Goal: Find specific page/section: Find specific page/section

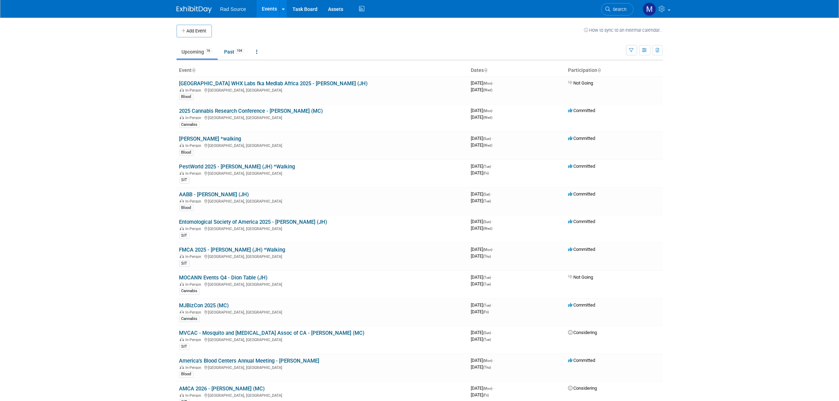
click at [217, 194] on link "AABB - [PERSON_NAME] (JH)" at bounding box center [214, 194] width 70 height 6
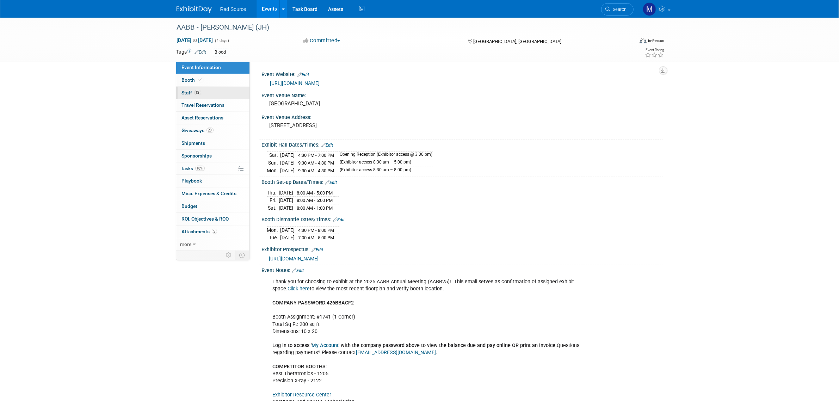
click at [216, 97] on link "12 Staff 12" at bounding box center [212, 93] width 73 height 12
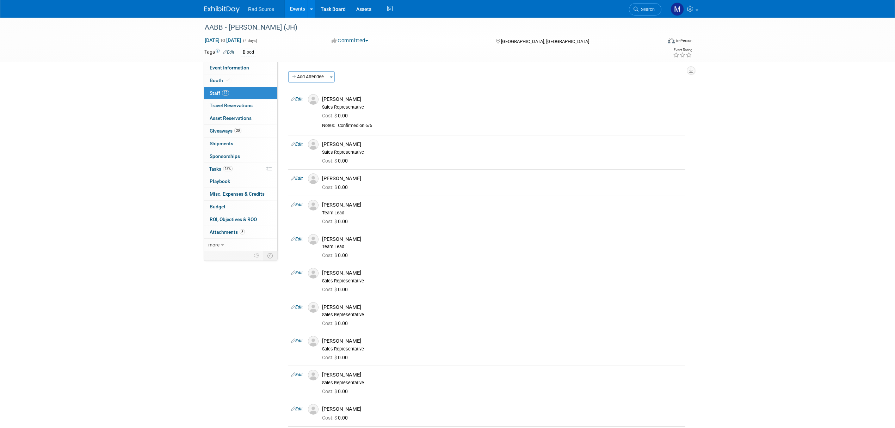
drag, startPoint x: 823, startPoint y: 1, endPoint x: 724, endPoint y: 209, distance: 230.1
click at [724, 209] on div "AABB - Catherine (JH) Oct 25, 2025 to Oct 28, 2025 (4 days) Oct 25, 2025 to Oct…" at bounding box center [447, 266] width 895 height 497
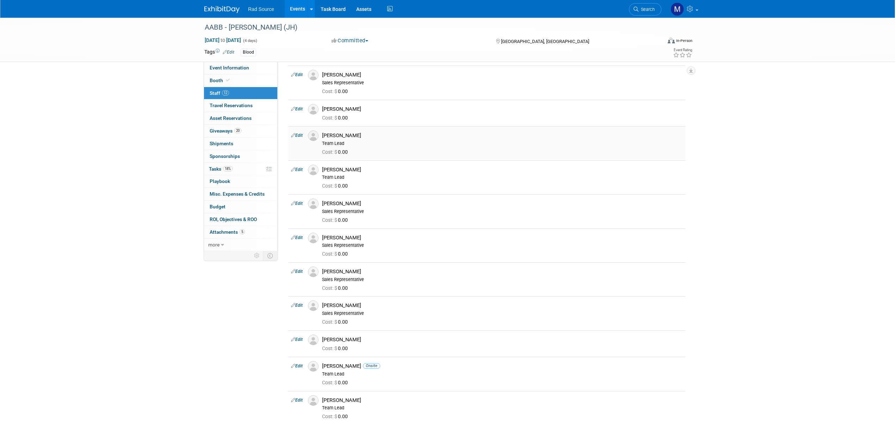
scroll to position [53, 0]
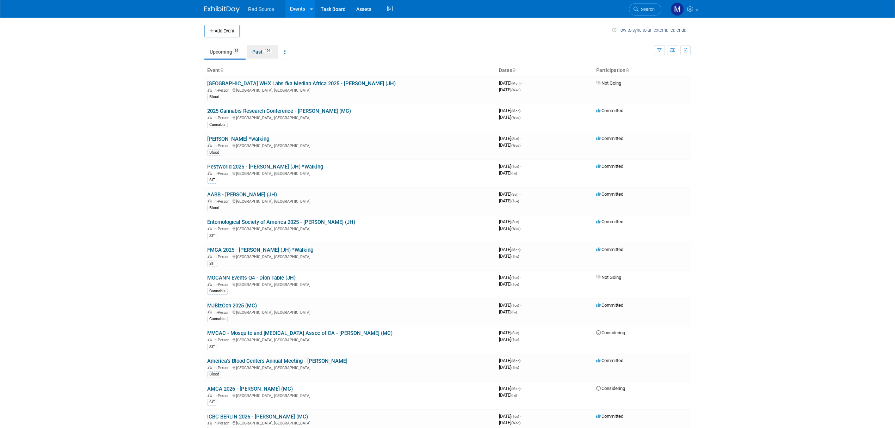
drag, startPoint x: 261, startPoint y: 54, endPoint x: 341, endPoint y: 78, distance: 84.0
click at [261, 54] on link "Past 194" at bounding box center [262, 51] width 31 height 13
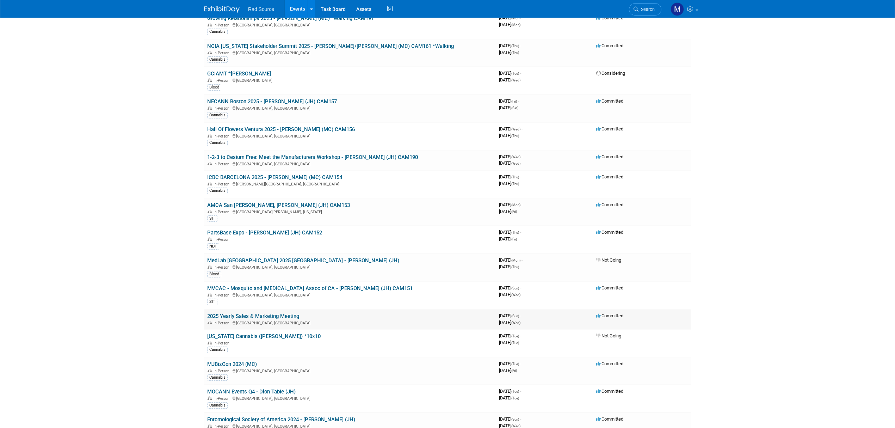
scroll to position [705, 0]
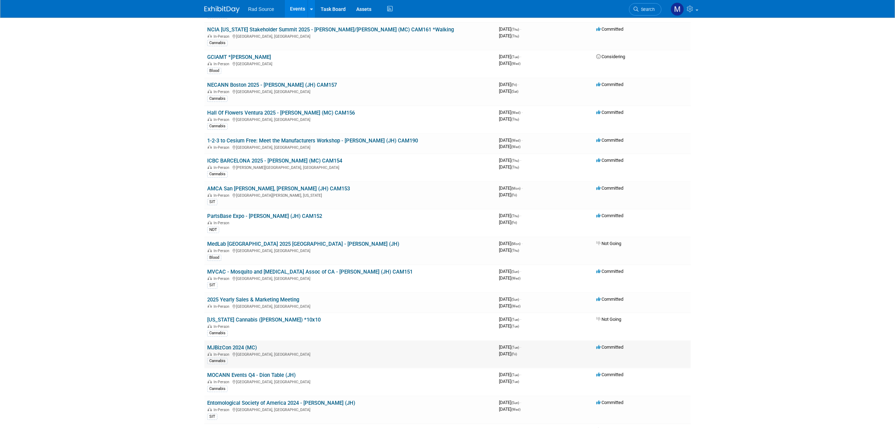
click at [246, 348] on link "MJBizCon 2024 (MC)" at bounding box center [232, 347] width 50 height 6
